Goal: Task Accomplishment & Management: Complete application form

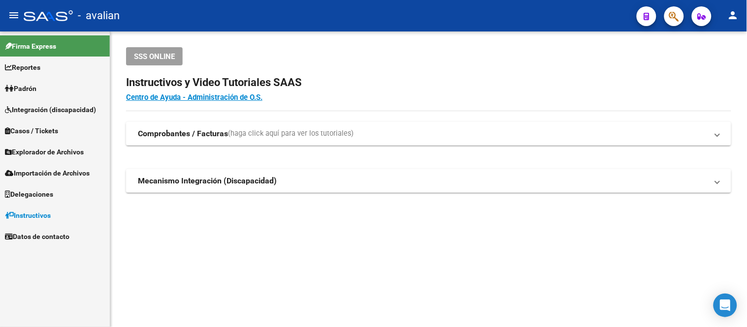
click at [57, 89] on link "Padrón" at bounding box center [55, 88] width 110 height 21
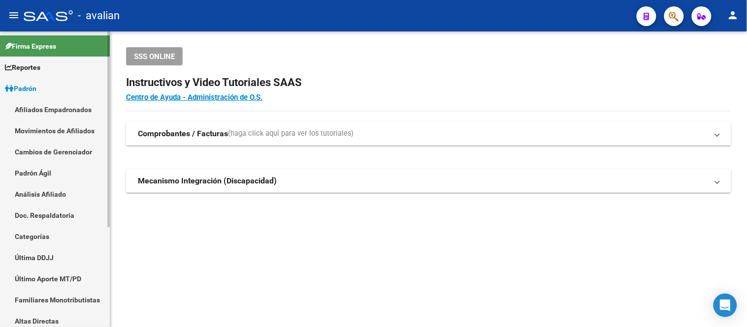
click at [60, 110] on link "Afiliados Empadronados" at bounding box center [55, 109] width 110 height 21
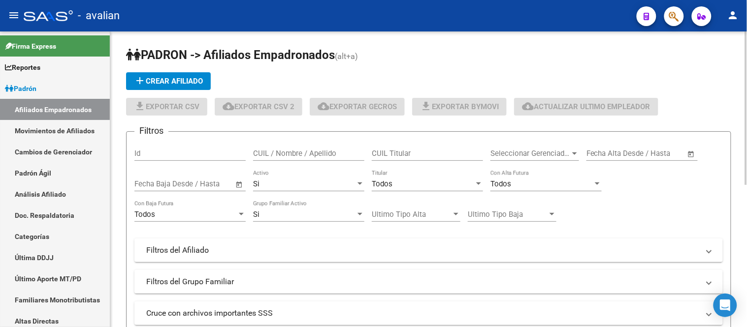
click at [282, 159] on div "CUIL / Nombre / Apellido" at bounding box center [308, 150] width 111 height 21
paste input "27561246268"
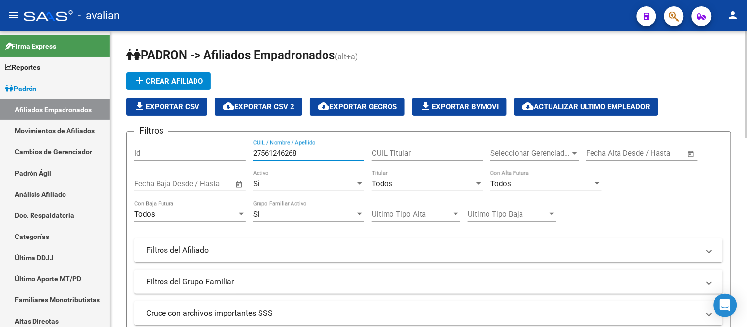
scroll to position [109, 0]
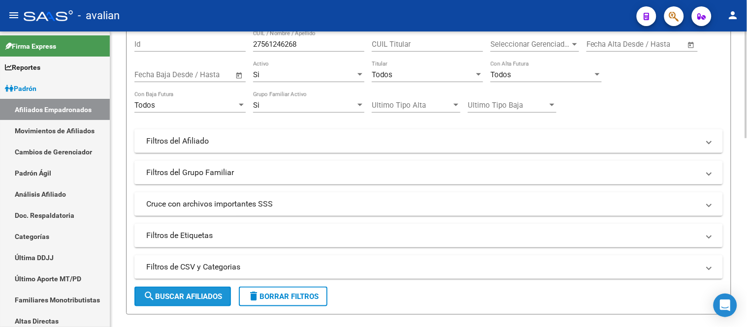
click at [186, 294] on span "search Buscar Afiliados" at bounding box center [182, 297] width 79 height 9
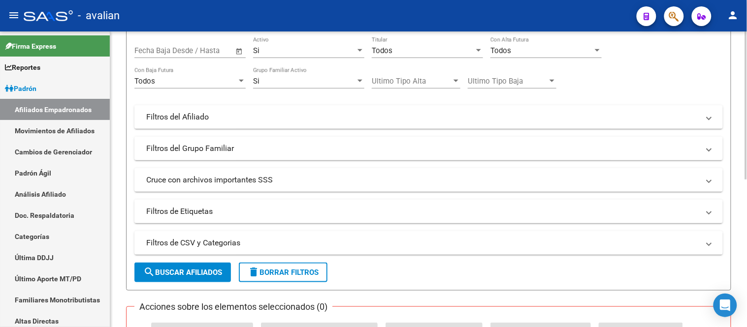
scroll to position [24, 0]
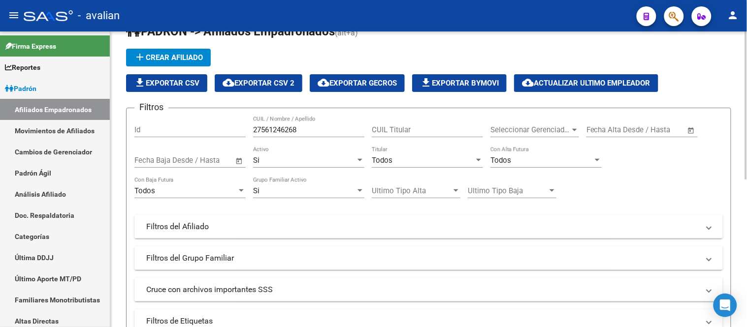
click at [306, 129] on input "27561246268" at bounding box center [308, 130] width 111 height 9
paste input "0582916005"
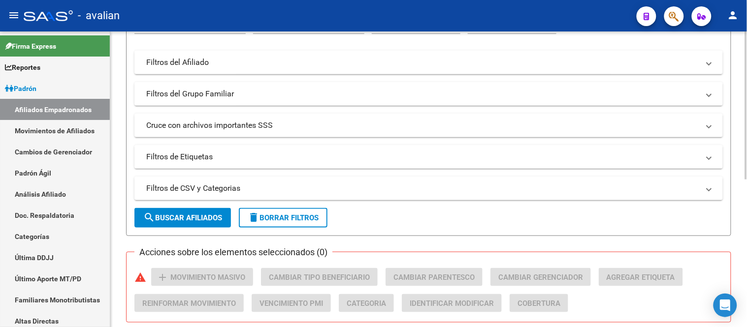
click at [190, 213] on button "search Buscar Afiliados" at bounding box center [182, 218] width 97 height 20
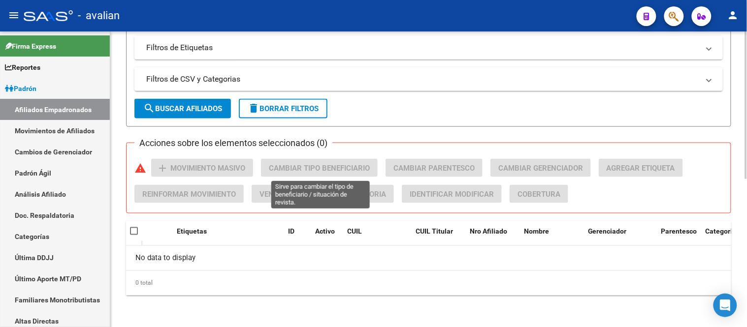
scroll to position [79, 0]
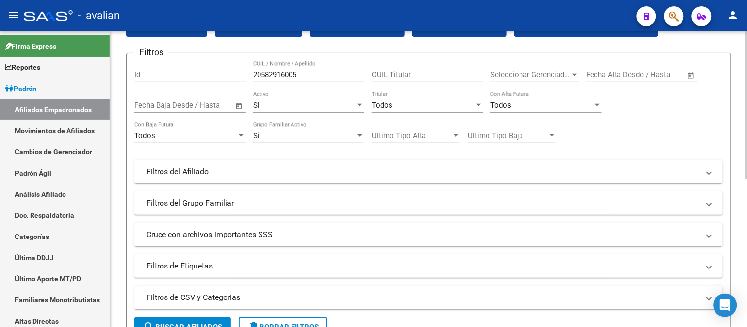
click at [306, 72] on input "20582916005" at bounding box center [308, 74] width 111 height 9
paste input "7316976668"
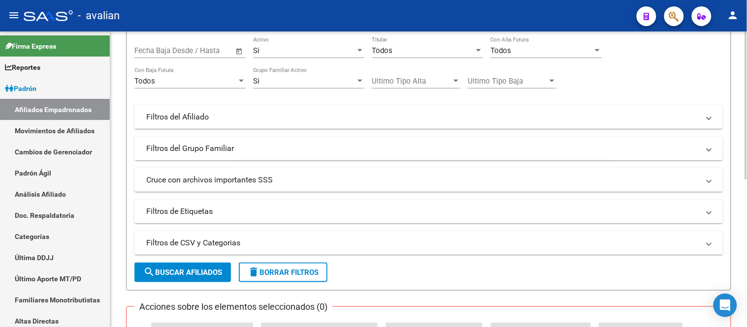
type input "27316976668"
click at [216, 268] on span "search Buscar Afiliados" at bounding box center [182, 272] width 79 height 9
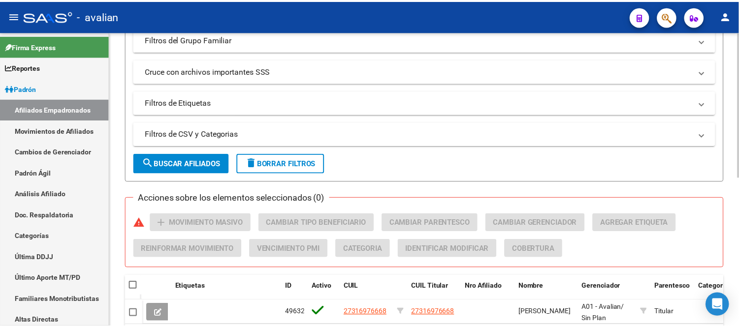
scroll to position [297, 0]
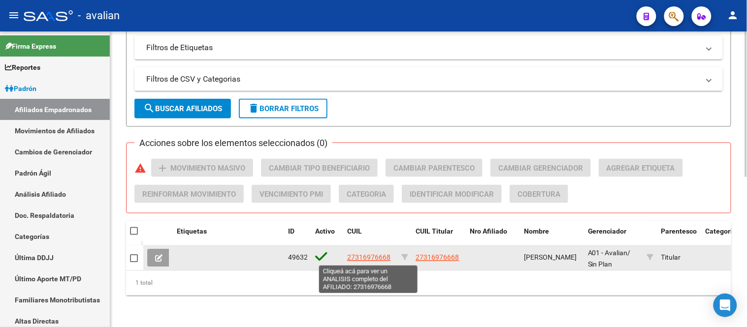
click at [369, 257] on span "27316976668" at bounding box center [368, 258] width 43 height 8
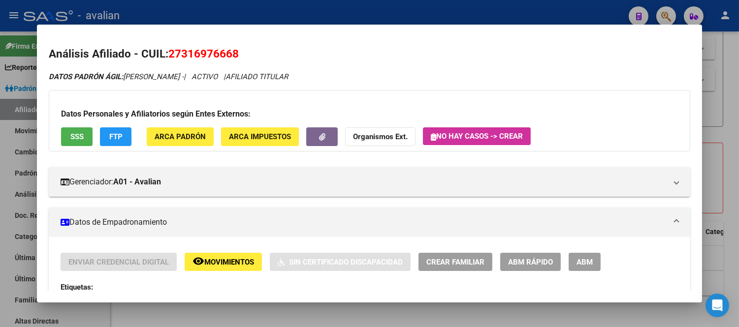
scroll to position [55, 0]
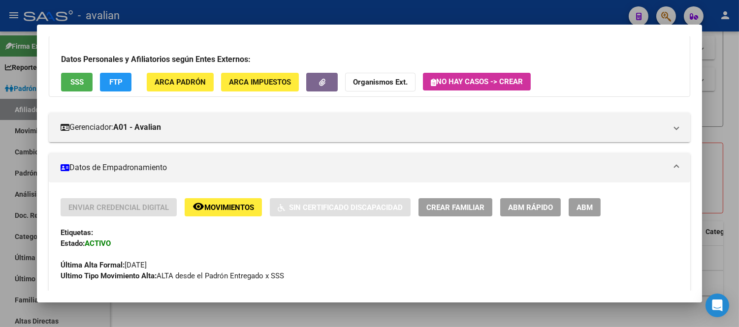
click at [478, 207] on span "Crear Familiar" at bounding box center [455, 207] width 58 height 9
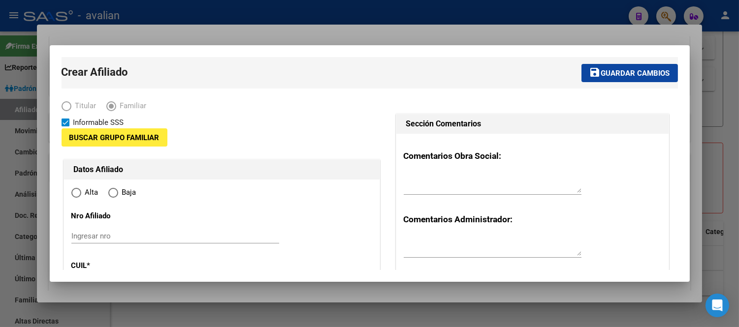
type input "27-31697666-8"
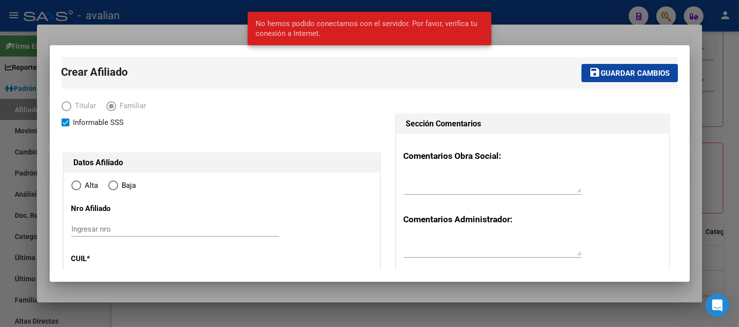
radio input "true"
type input "TRES ARROYOS"
type input "7500"
type input "LAS HERAS"
type input "1127"
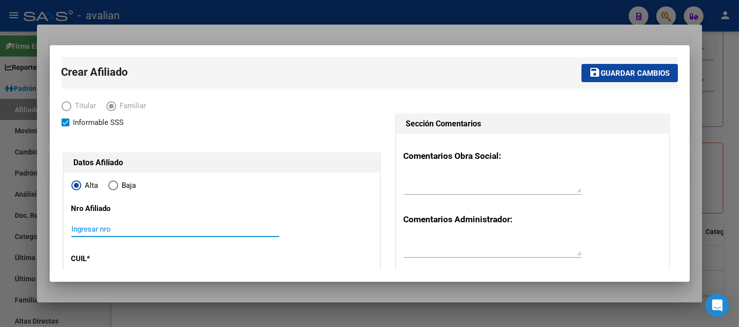
click at [149, 231] on input "Ingresar nro" at bounding box center [175, 229] width 208 height 9
paste input "20582916005"
type input "20582916005"
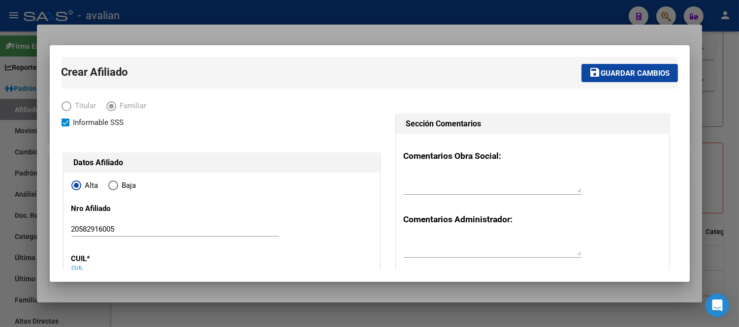
scroll to position [116, 0]
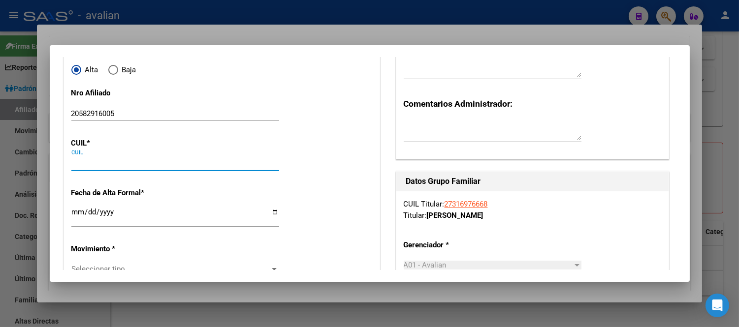
paste input "20-58291600-5"
type input "20-58291600-5"
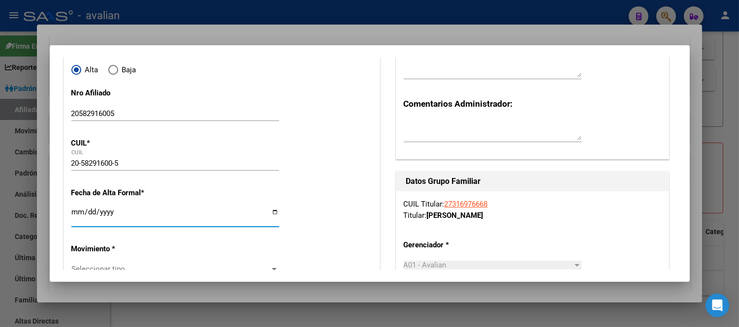
type input "58291600"
type input "DI [PERSON_NAME]"
type input "[PERSON_NAME]"
type input "[DATE]"
type input "TRES ARROYOS"
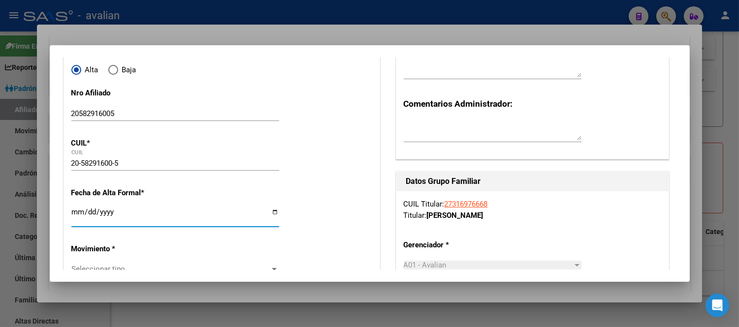
type input "FRENCH"
type input "2950"
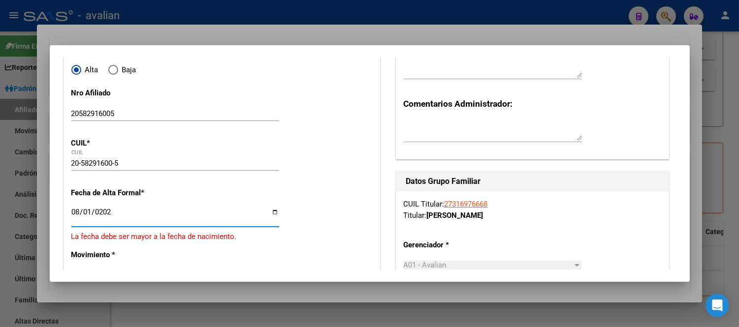
type input "[DATE]"
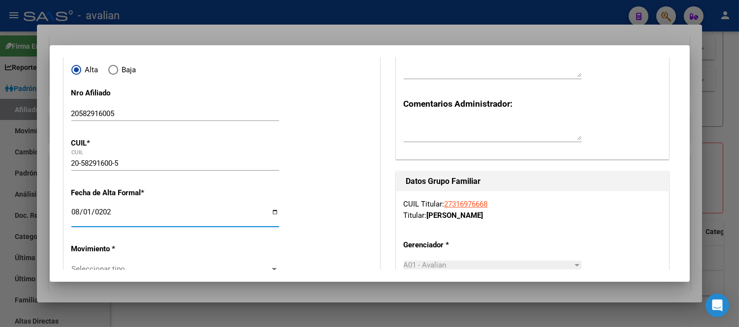
scroll to position [170, 0]
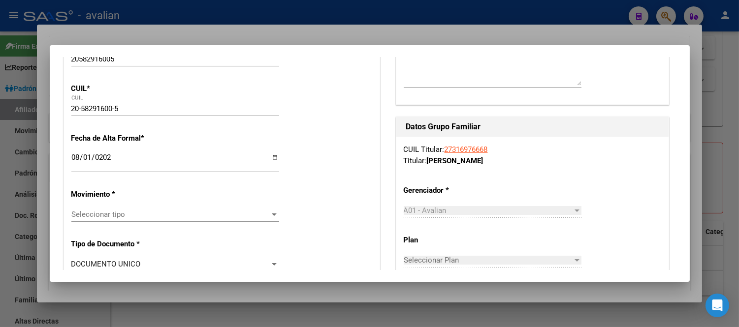
click at [126, 208] on div "Seleccionar tipo Seleccionar tipo" at bounding box center [175, 214] width 208 height 15
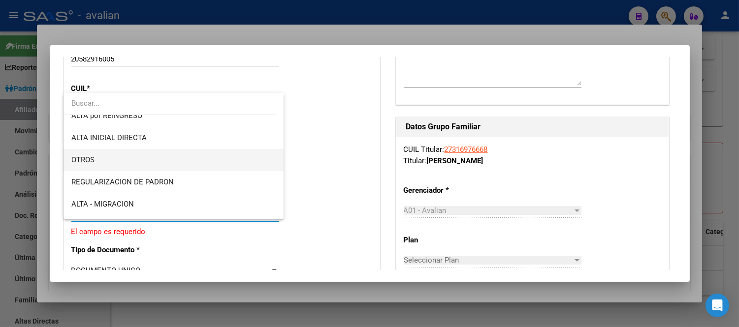
scroll to position [109, 0]
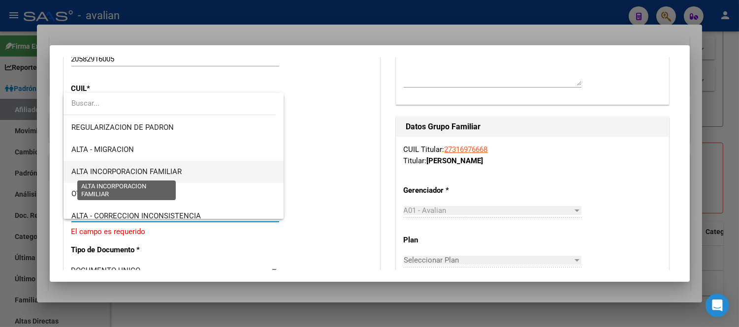
click at [143, 171] on span "ALTA INCORPORACION FAMILIAR" at bounding box center [126, 171] width 110 height 9
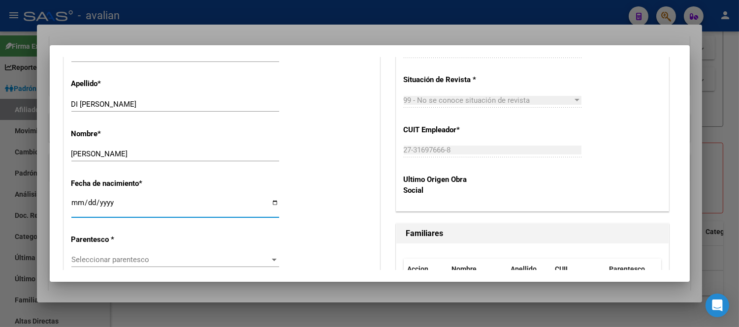
scroll to position [485, 0]
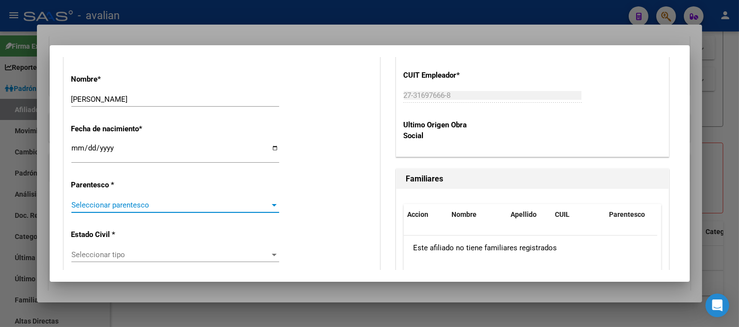
click at [164, 207] on span "Seleccionar parentesco" at bounding box center [170, 205] width 199 height 9
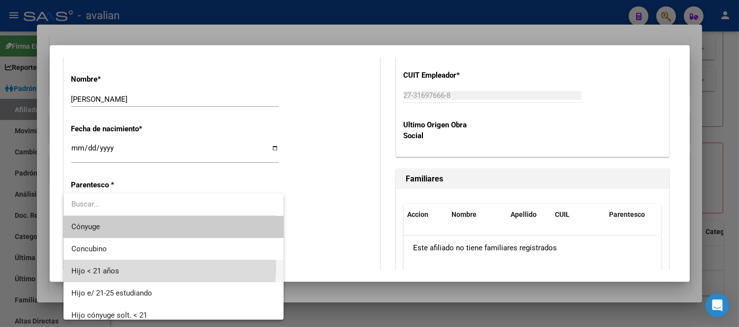
click at [142, 266] on span "Hijo < 21 años" at bounding box center [173, 271] width 204 height 22
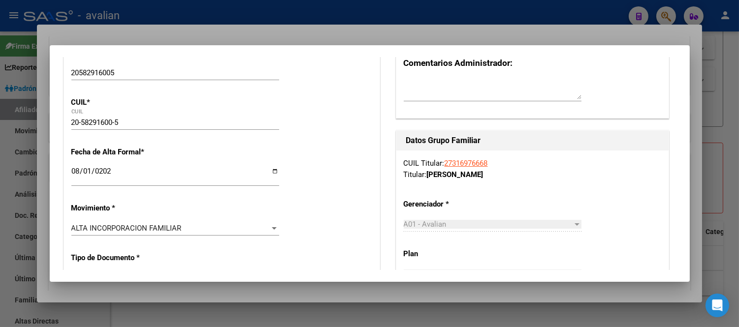
scroll to position [0, 0]
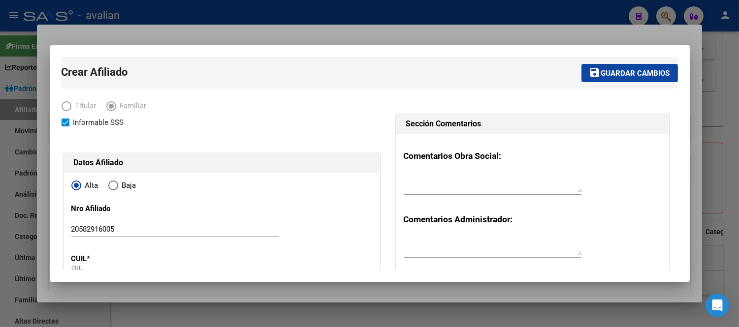
click at [646, 70] on span "Guardar cambios" at bounding box center [635, 73] width 69 height 9
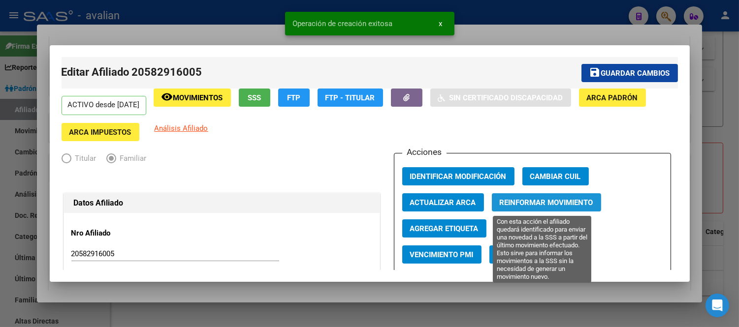
click at [557, 205] on span "Reinformar Movimiento" at bounding box center [547, 202] width 94 height 9
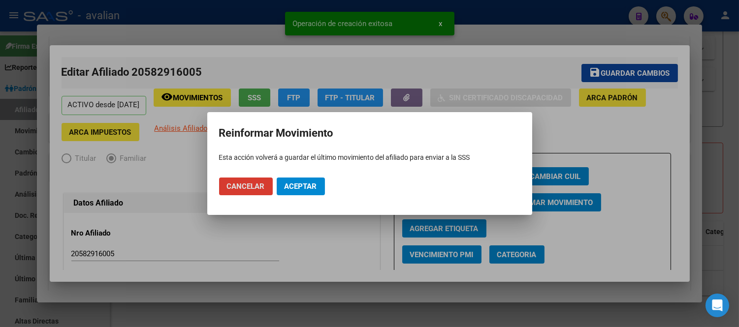
click at [303, 183] on span "Aceptar" at bounding box center [301, 186] width 33 height 9
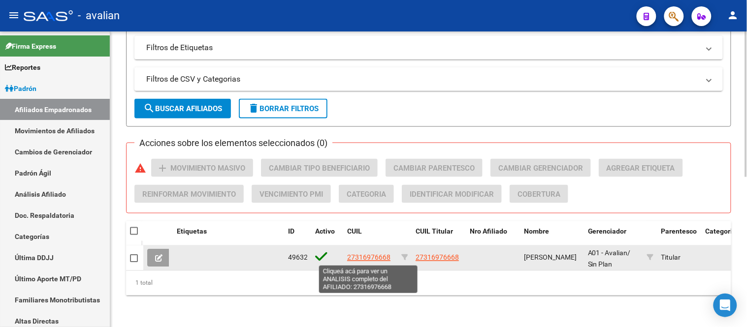
click at [363, 258] on span "27316976668" at bounding box center [368, 258] width 43 height 8
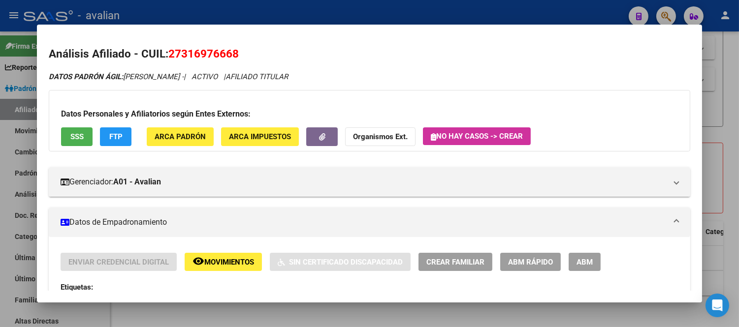
click at [471, 256] on button "Crear Familiar" at bounding box center [456, 262] width 74 height 18
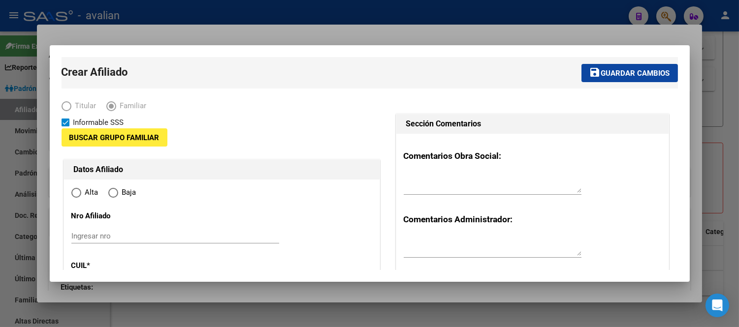
type input "27-31697666-8"
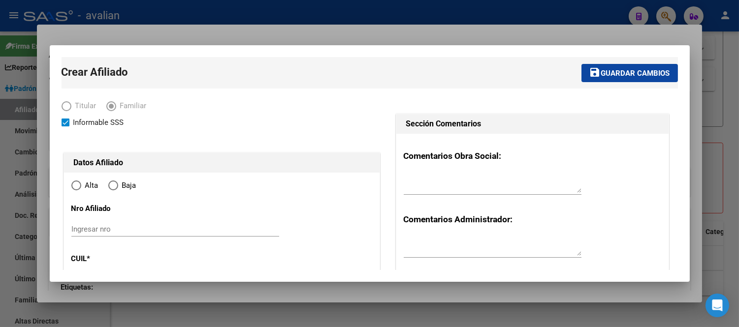
type input "TRES ARROYOS"
type input "7500"
type input "LAS HERAS"
type input "1127"
radio input "true"
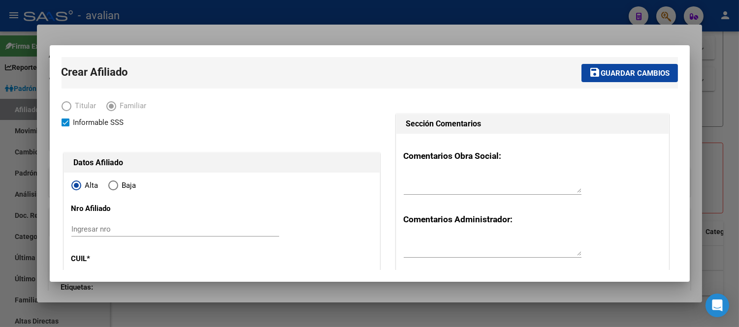
click at [136, 225] on input "Ingresar nro" at bounding box center [175, 229] width 208 height 9
type input "27-31697666-8"
paste input "27316976668"
type input "27316976668"
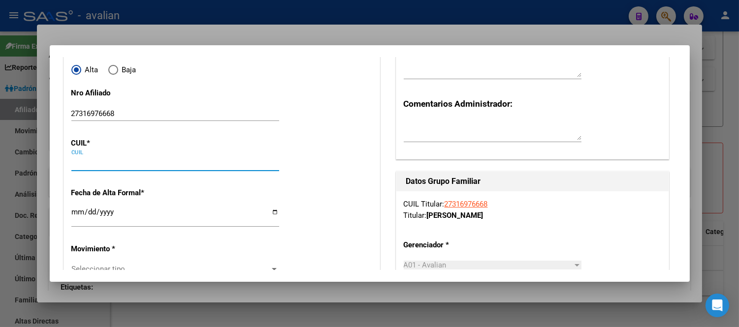
paste input "27-31697666-8"
type input "27-31697666-8"
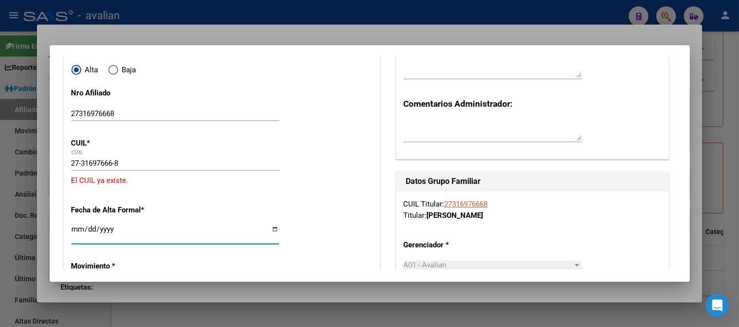
type input "31697666"
type input "GAUNA"
type input "[PERSON_NAME]"
type input "[DATE]"
type input "TRES ARROYOS"
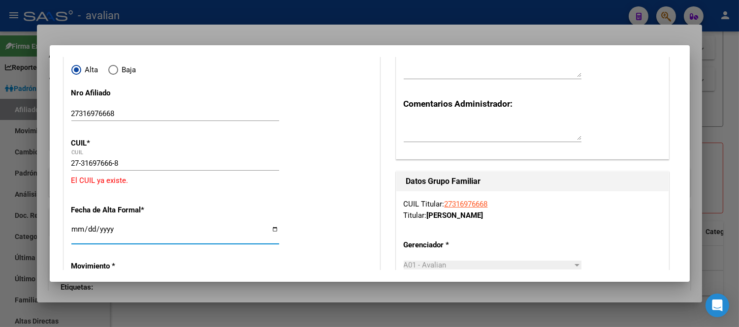
click at [134, 225] on div "Ingresar fecha" at bounding box center [175, 233] width 208 height 21
type input "0022-08-01"
type input "[DATE]"
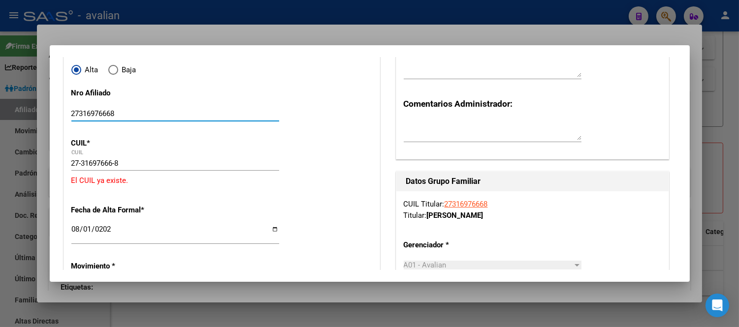
click at [123, 114] on input "27316976668" at bounding box center [175, 113] width 208 height 9
paste input "5612462"
type input "27561246268"
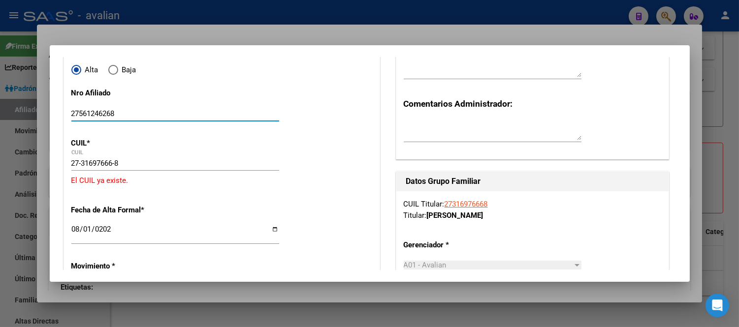
click at [120, 163] on input "27-31697666-8" at bounding box center [175, 163] width 208 height 9
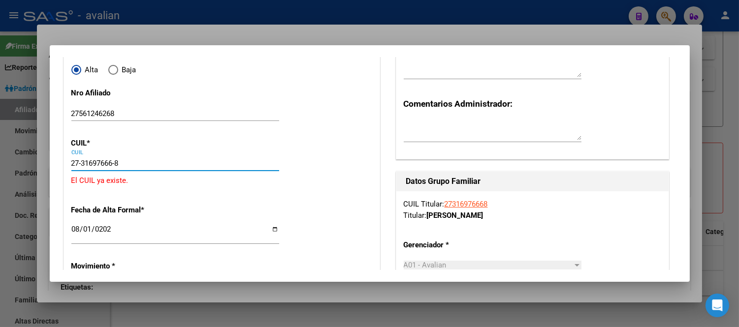
click at [120, 163] on input "27-31697666-8" at bounding box center [175, 163] width 208 height 9
paste input "2"
click at [120, 163] on input "27-31697666-2" at bounding box center [175, 163] width 208 height 9
click at [119, 163] on input "27-31697666-2" at bounding box center [175, 163] width 208 height 9
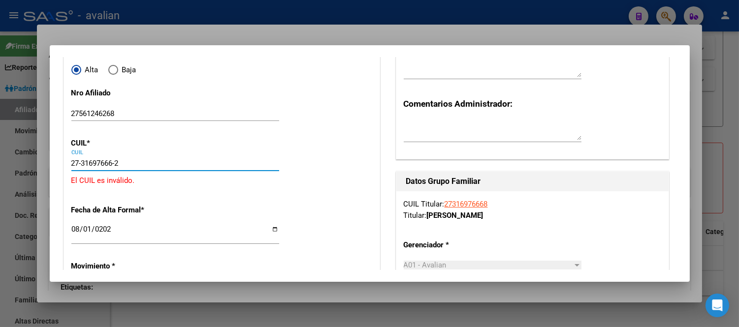
paste input "56124626-8"
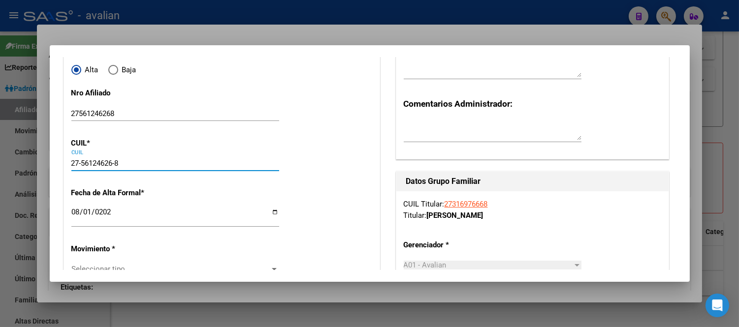
type input "27-56124626-8"
type input "56124626"
type input "DI [PERSON_NAME]"
type input "[PERSON_NAME]"
type input "[DATE]"
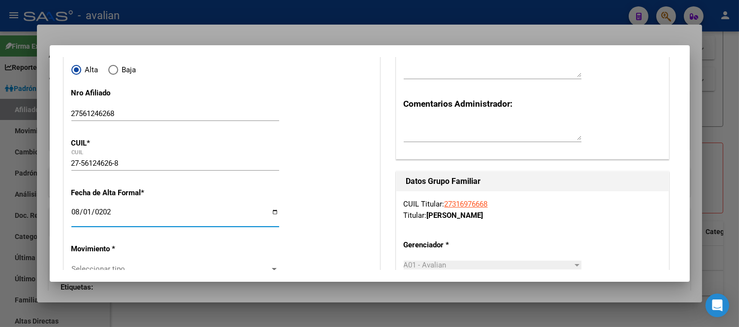
type input "TRES ARROYOS"
type input "0000"
type input "FRENCH"
type input "2950"
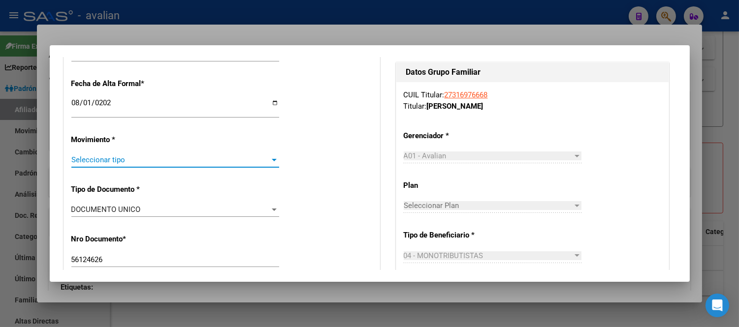
click at [114, 159] on span "Seleccionar tipo" at bounding box center [170, 160] width 199 height 9
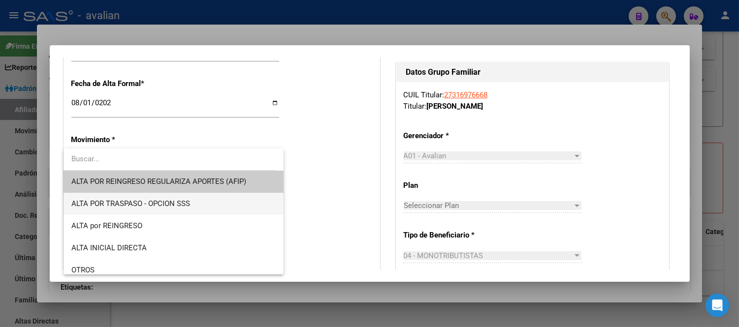
scroll to position [109, 0]
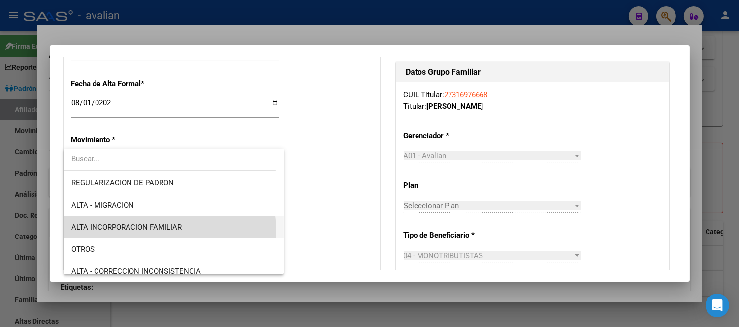
click at [146, 232] on span "ALTA INCORPORACION FAMILIAR" at bounding box center [173, 228] width 204 height 22
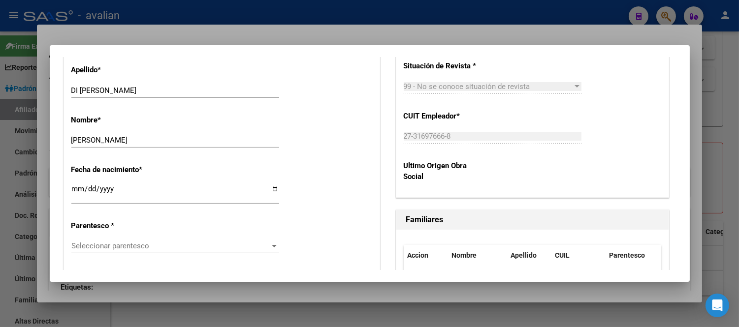
scroll to position [553, 0]
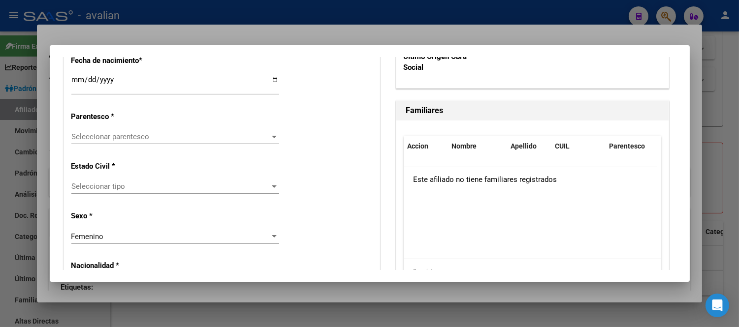
click at [168, 133] on span "Seleccionar parentesco" at bounding box center [170, 136] width 199 height 9
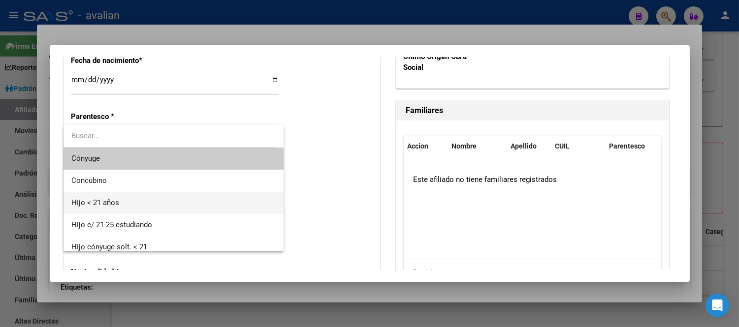
click at [166, 201] on span "Hijo < 21 años" at bounding box center [173, 203] width 204 height 22
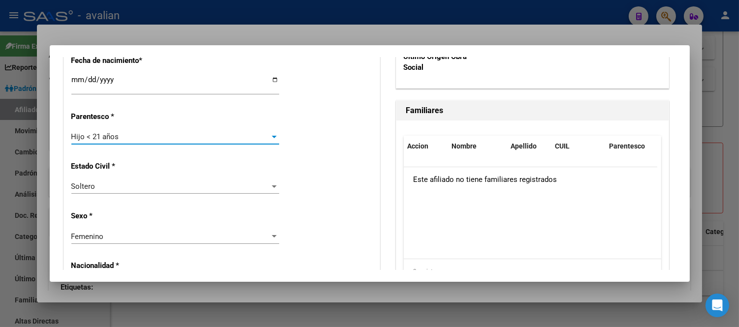
scroll to position [663, 0]
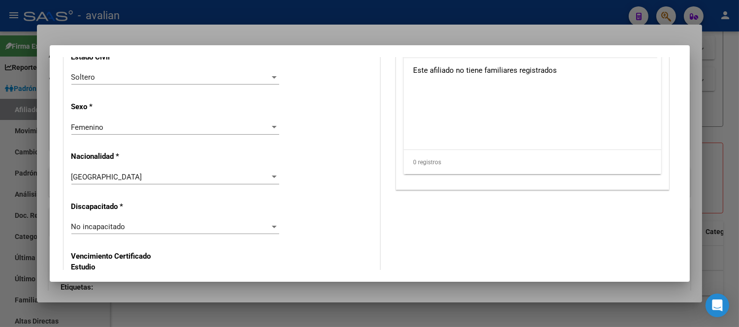
click at [183, 229] on div "No incapacitado" at bounding box center [170, 227] width 199 height 9
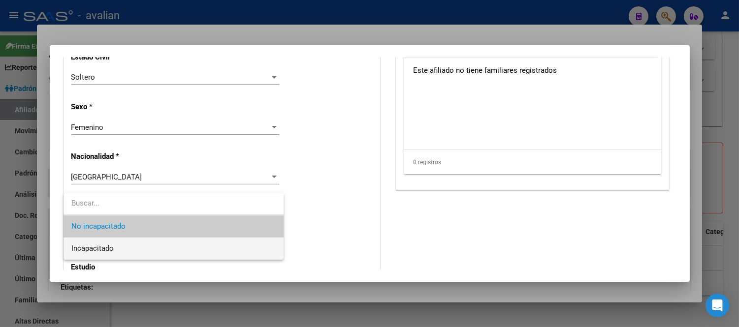
click at [145, 247] on span "Incapacitado" at bounding box center [173, 249] width 204 height 22
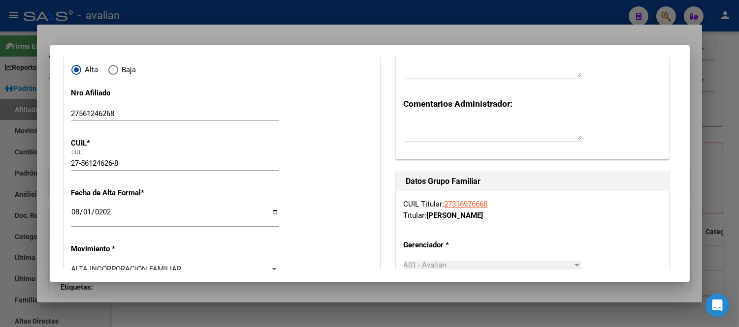
scroll to position [6, 0]
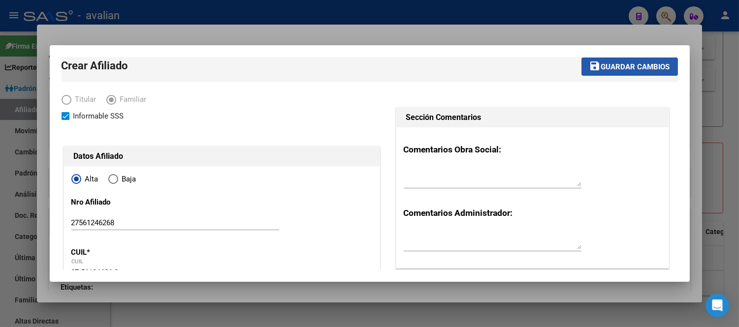
click at [601, 66] on span "Guardar cambios" at bounding box center [635, 67] width 69 height 9
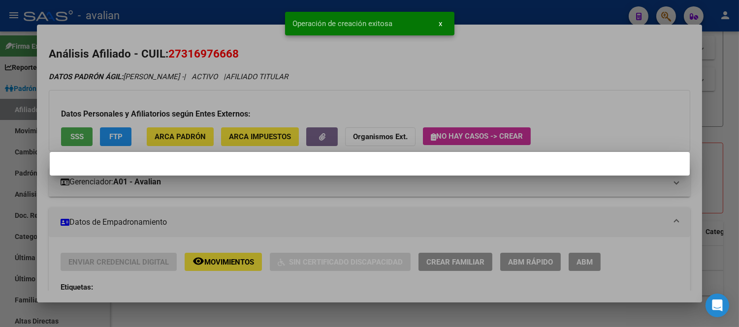
scroll to position [0, 0]
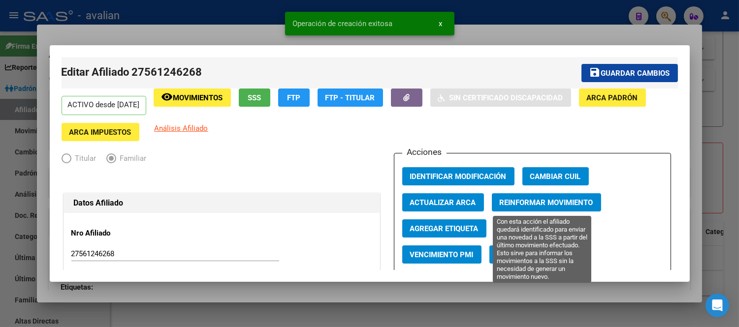
click at [529, 202] on span "Reinformar Movimiento" at bounding box center [547, 202] width 94 height 9
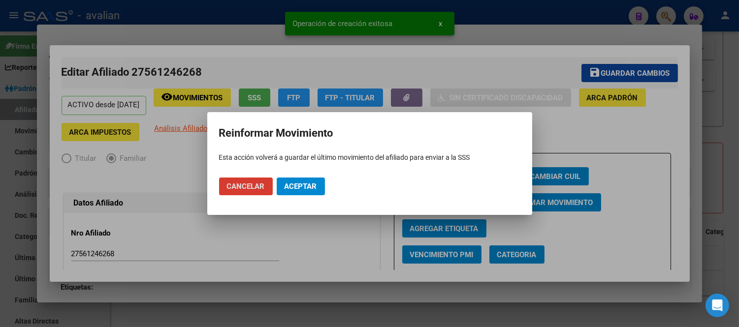
click at [300, 188] on span "Aceptar" at bounding box center [301, 186] width 33 height 9
